Goal: Transaction & Acquisition: Purchase product/service

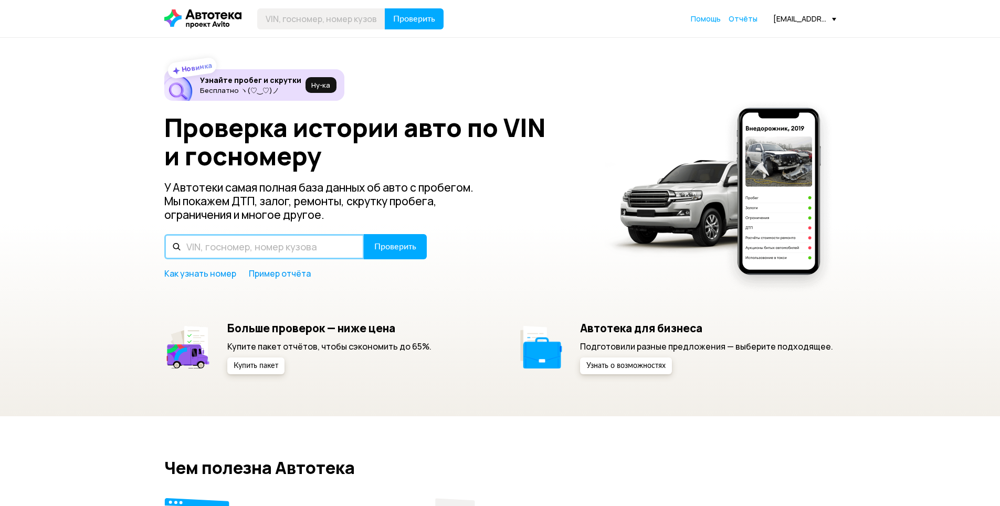
click at [280, 250] on input "text" at bounding box center [264, 246] width 200 height 25
click at [741, 18] on span "Отчёты" at bounding box center [743, 19] width 29 height 10
click at [790, 19] on div "[EMAIL_ADDRESS][DOMAIN_NAME]" at bounding box center [804, 19] width 63 height 10
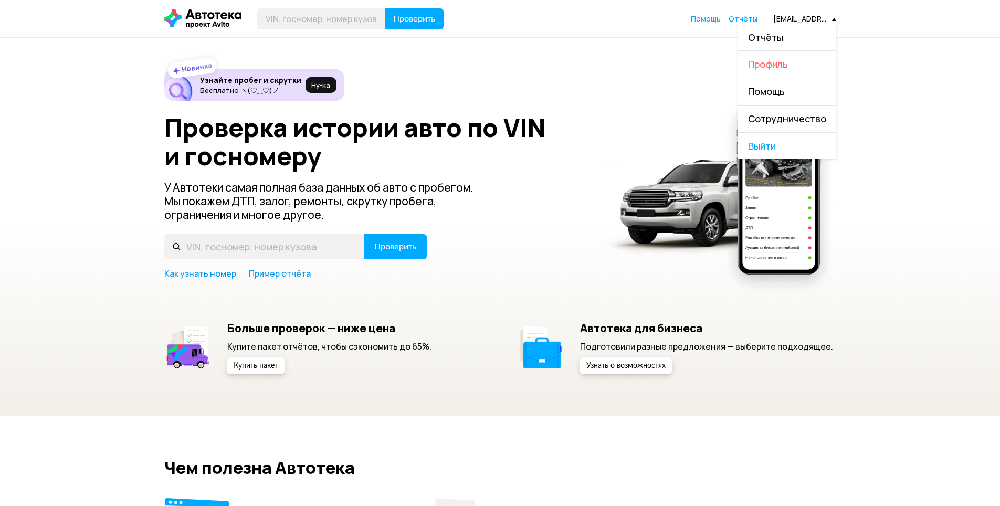
click at [766, 64] on span "Профиль" at bounding box center [768, 64] width 40 height 13
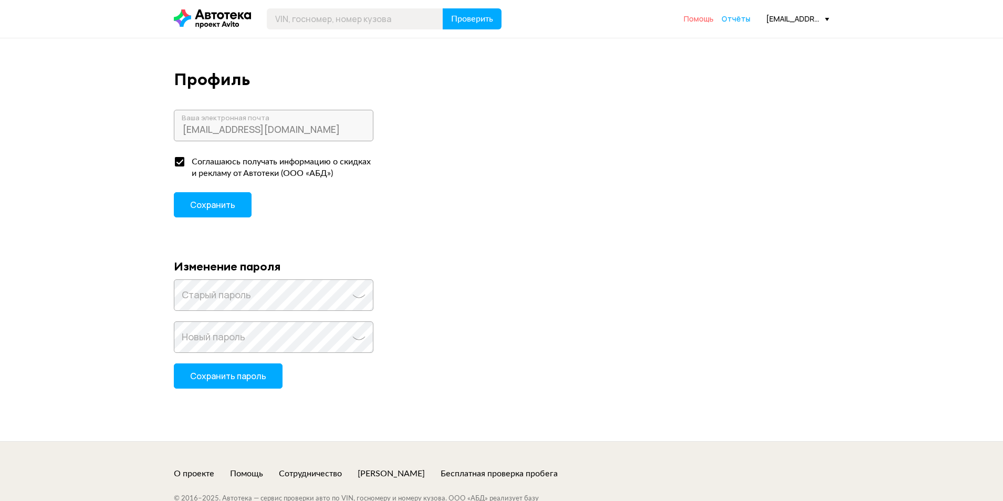
click at [703, 19] on span "Помощь" at bounding box center [698, 19] width 30 height 10
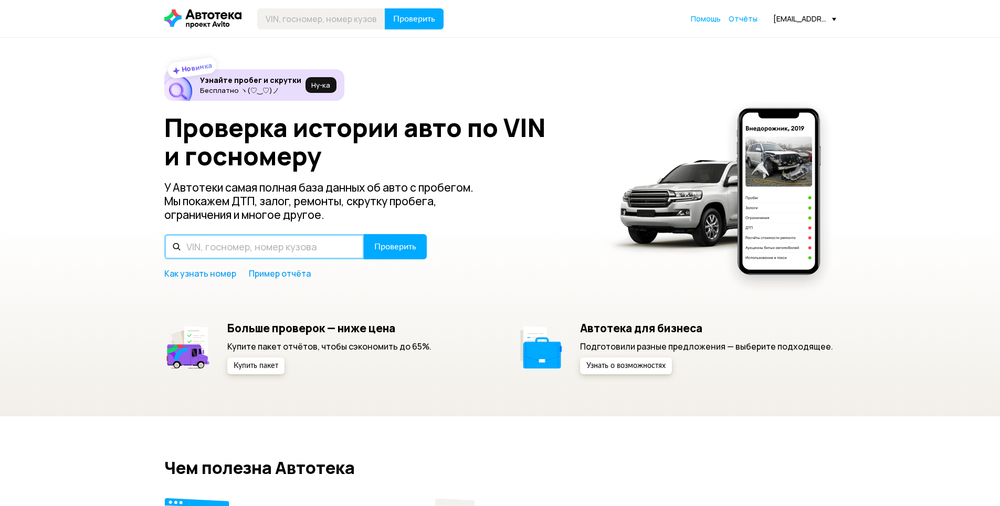
click at [193, 246] on input "text" at bounding box center [264, 246] width 200 height 25
type input "[PERSON_NAME]"
click at [224, 245] on input "Z94CT" at bounding box center [264, 246] width 200 height 25
click at [200, 244] on input "Z94CT41DBHR" at bounding box center [264, 246] width 200 height 25
click at [267, 249] on input "Z94CT41DBHR" at bounding box center [264, 246] width 200 height 25
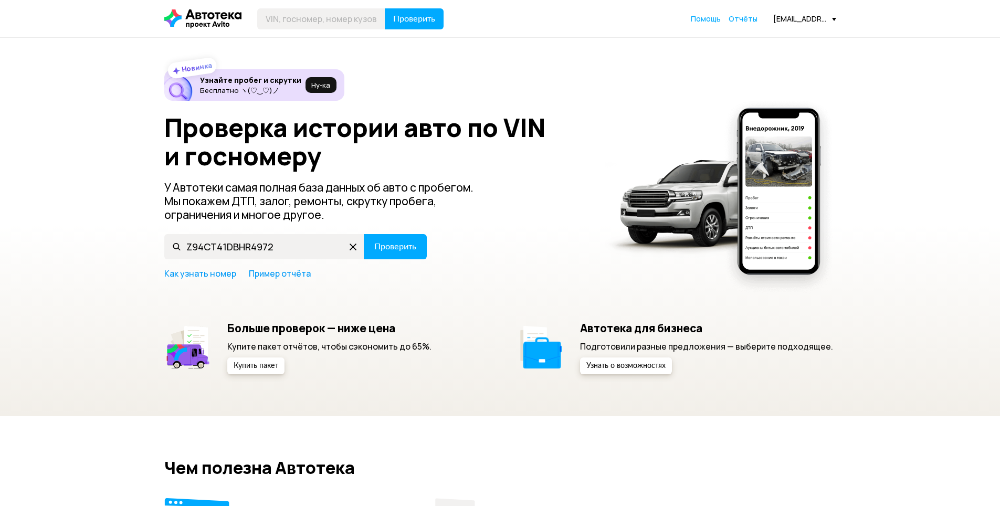
click at [93, 306] on div "Новинка Узнайте пробег и скрутки Бесплатно ヽ(♡‿♡)ノ Ну‑ка Проверка истории авто …" at bounding box center [500, 227] width 1000 height 378
click at [277, 244] on input "Z94CT41DBHR4972" at bounding box center [264, 246] width 200 height 25
type input "Z94CT41DBHR497266"
click at [403, 249] on span "Проверить" at bounding box center [395, 246] width 42 height 8
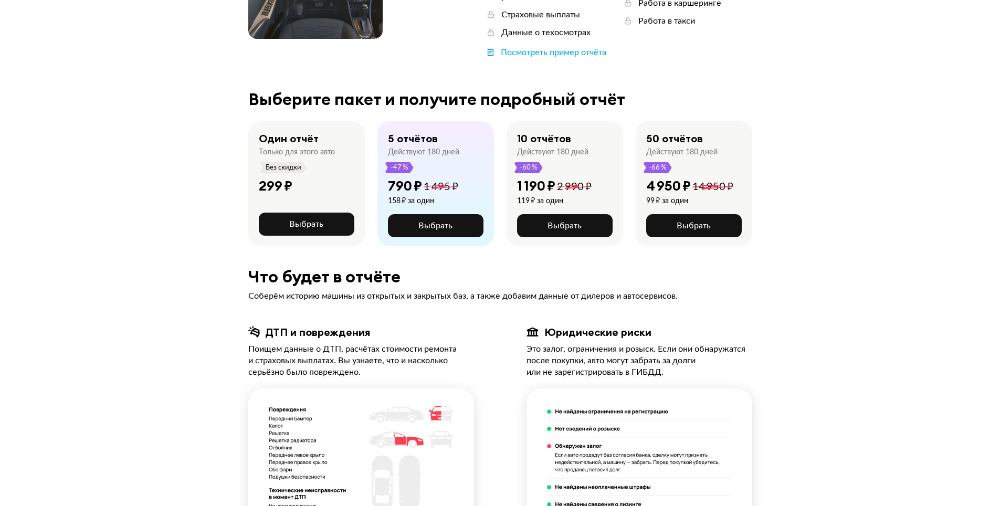
scroll to position [210, 0]
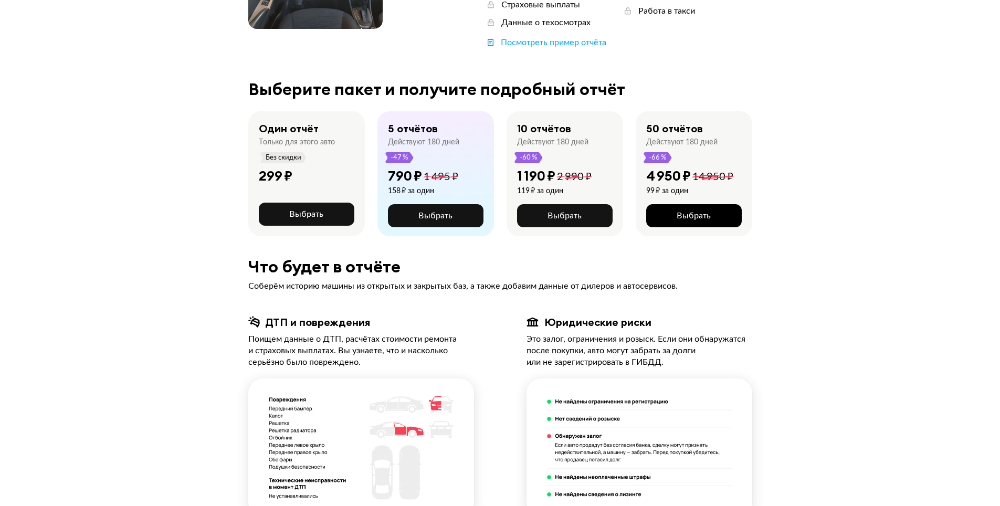
click at [689, 212] on span "Выбрать" at bounding box center [694, 216] width 34 height 8
